Goal: Find specific page/section: Find specific page/section

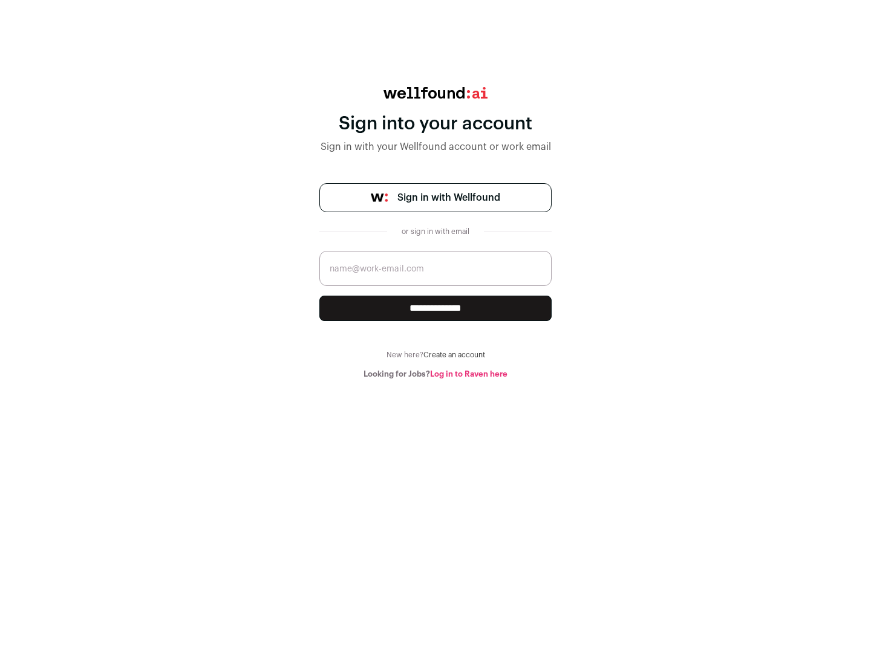
click at [448, 198] on span "Sign in with Wellfound" at bounding box center [448, 197] width 103 height 15
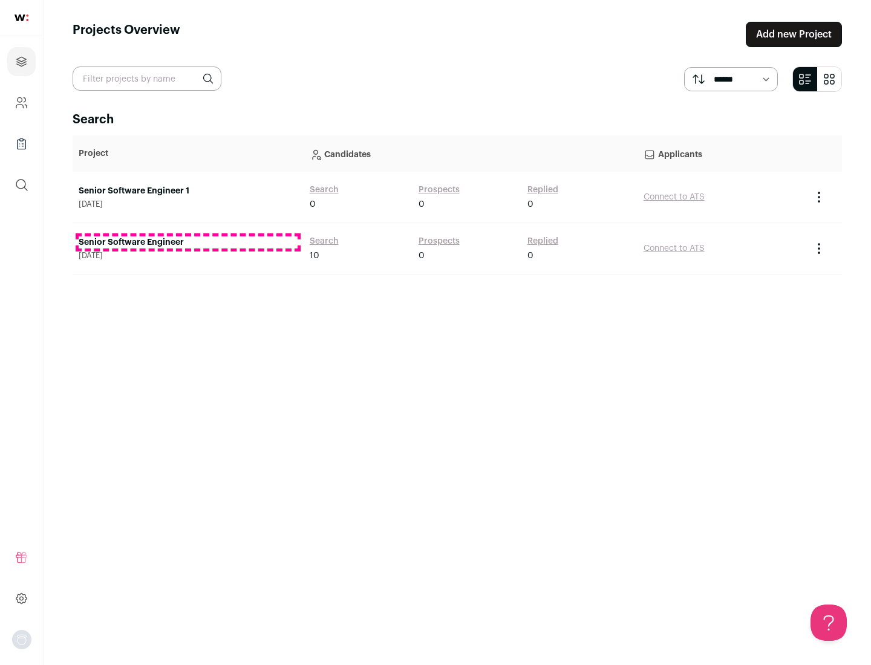
click at [187, 242] on link "Senior Software Engineer" at bounding box center [188, 242] width 219 height 12
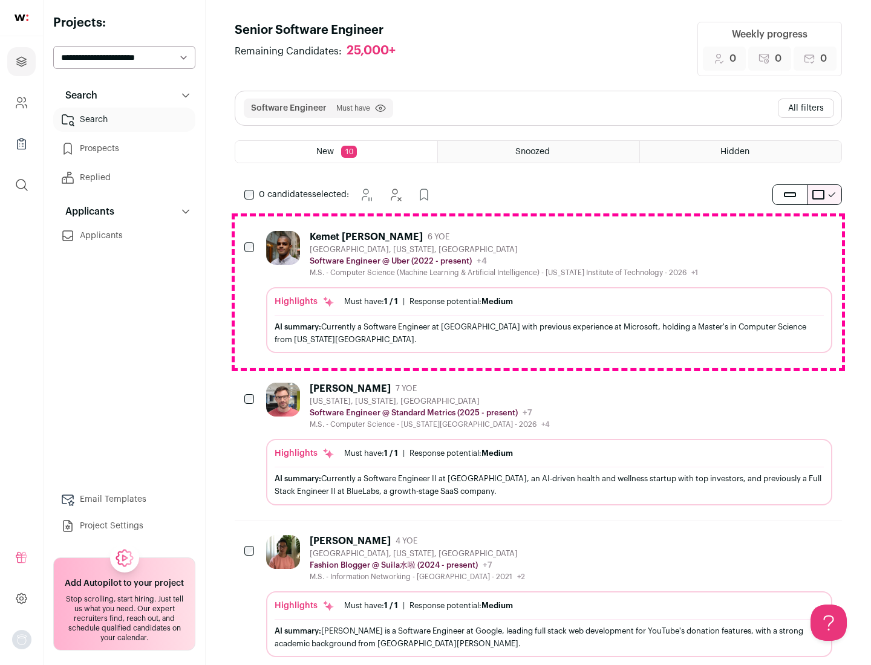
click at [538, 292] on div "Highlights Must have: 1 / 1 How many must haves have been fulfilled? | Response…" at bounding box center [549, 320] width 566 height 66
